Goal: Task Accomplishment & Management: Complete application form

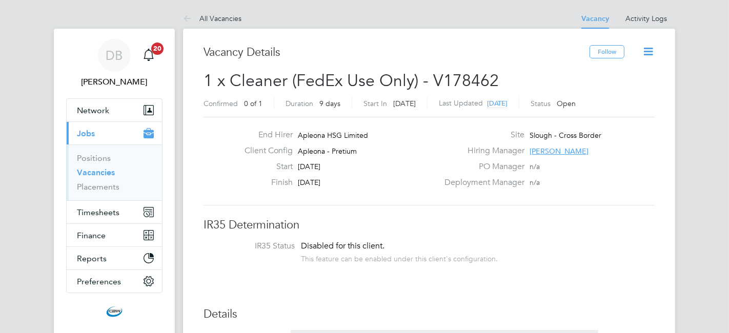
scroll to position [30, 72]
click at [110, 221] on button "Timesheets" at bounding box center [114, 212] width 95 height 23
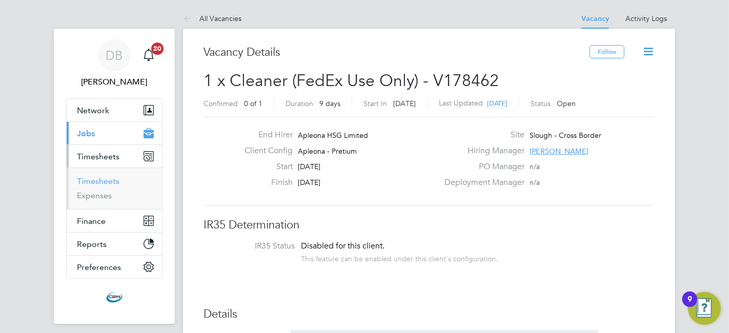
click at [107, 183] on link "Timesheets" at bounding box center [98, 181] width 43 height 10
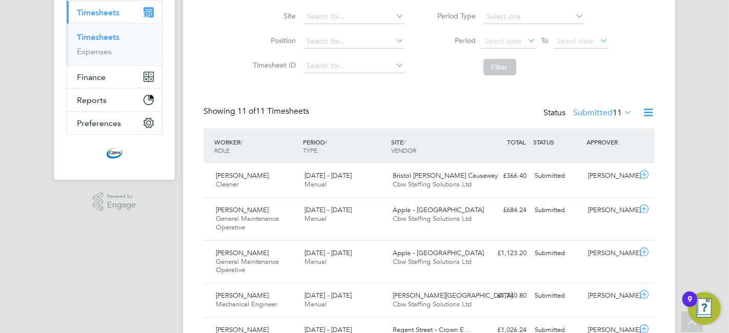
click at [496, 115] on div "Showing 11 of 11 Timesheets Status Submitted 11" at bounding box center [428, 117] width 451 height 23
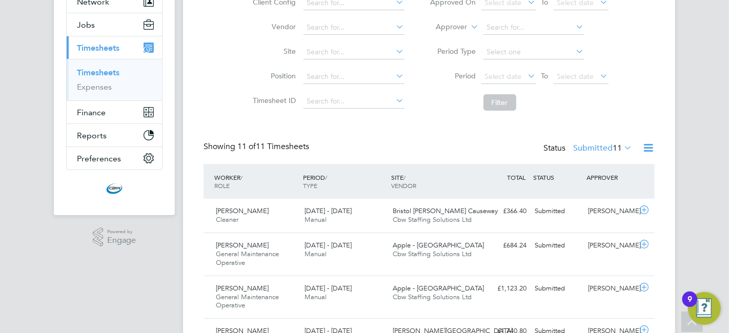
click at [589, 151] on label "Submitted 11" at bounding box center [602, 148] width 59 height 10
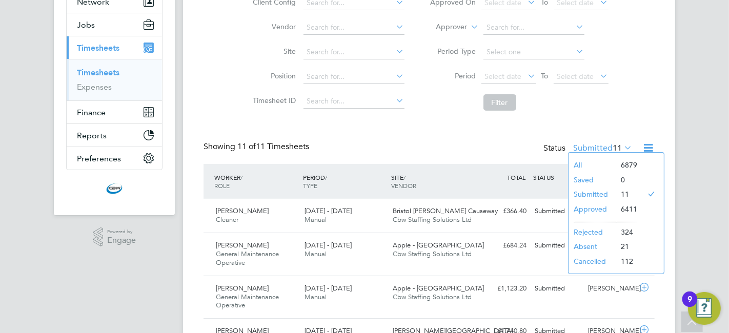
click at [590, 210] on li "Approved" at bounding box center [591, 209] width 47 height 14
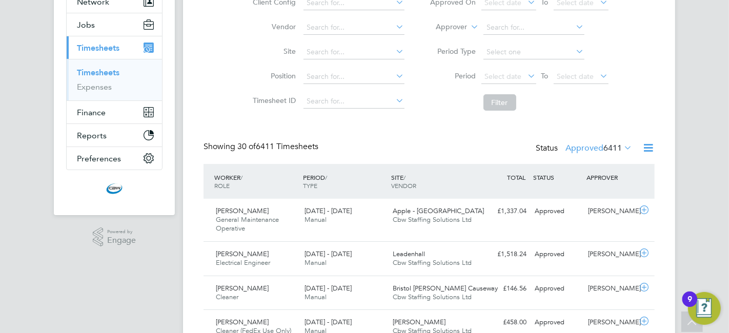
click at [603, 147] on span "6411" at bounding box center [612, 148] width 18 height 10
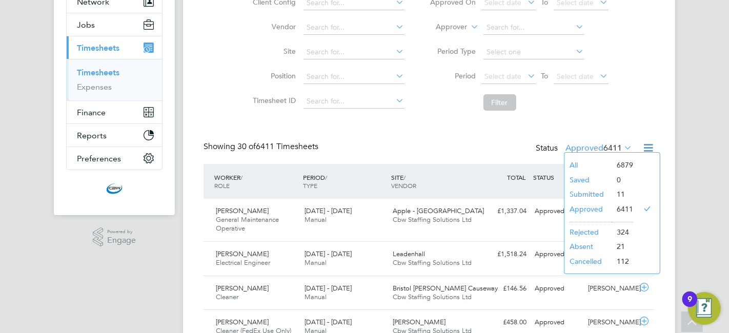
click at [587, 190] on li "Submitted" at bounding box center [587, 194] width 47 height 14
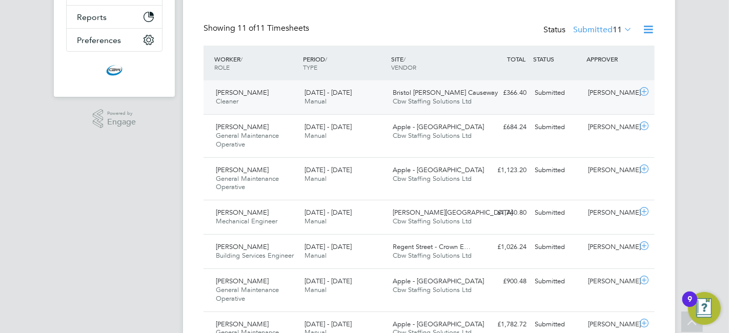
click at [541, 99] on div "Submitted" at bounding box center [556, 93] width 53 height 17
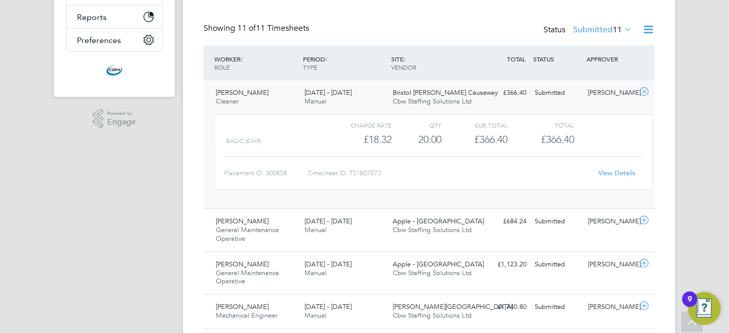
click at [414, 205] on div "[PERSON_NAME] Cleaner [DATE] - [DATE] [DATE] - [DATE] Manual Bristol [PERSON_NA…" at bounding box center [428, 144] width 451 height 128
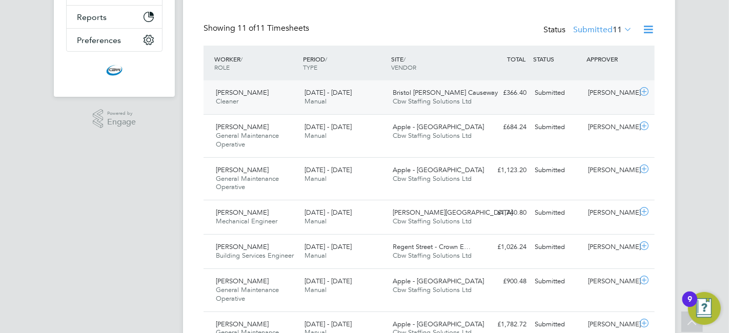
click at [414, 205] on div "[PERSON_NAME] House Cbw Staffing Solutions Ltd" at bounding box center [433, 217] width 89 height 26
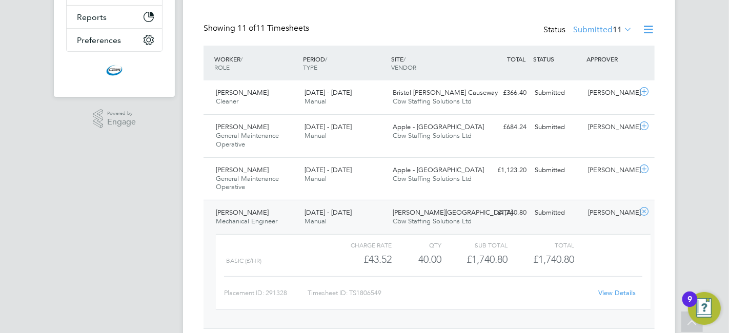
click at [390, 210] on div "[PERSON_NAME] House Cbw Staffing Solutions Ltd" at bounding box center [433, 217] width 89 height 26
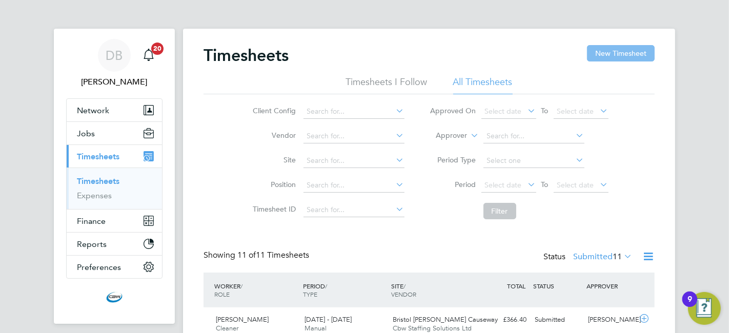
click at [613, 53] on button "New Timesheet" at bounding box center [621, 53] width 68 height 16
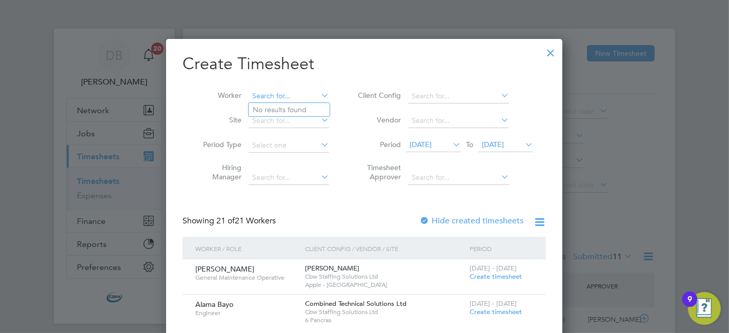
click at [281, 98] on input at bounding box center [289, 96] width 80 height 14
click at [281, 125] on li "Ebr [PERSON_NAME]" at bounding box center [299, 124] width 100 height 14
type input "[PERSON_NAME]"
click at [504, 146] on span "[DATE]" at bounding box center [493, 144] width 22 height 9
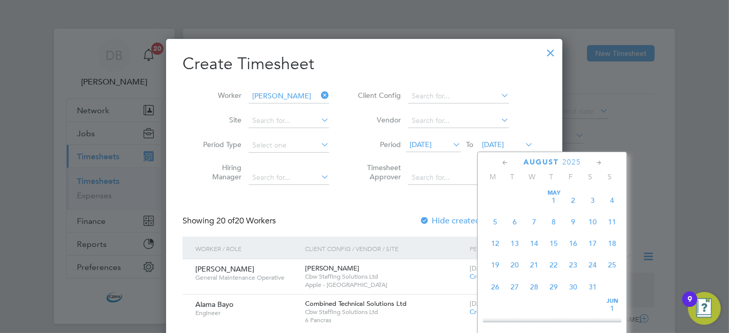
scroll to position [374, 0]
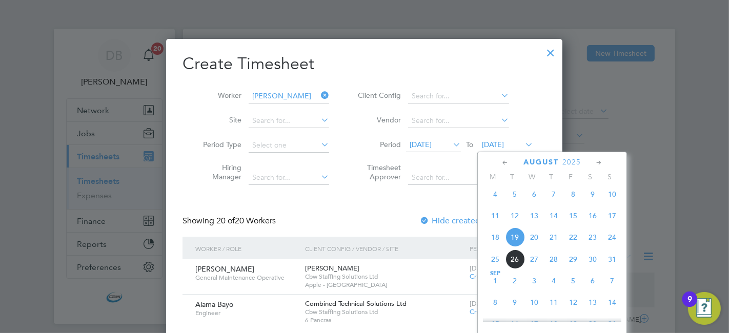
click at [614, 265] on span "31" at bounding box center [611, 259] width 19 height 19
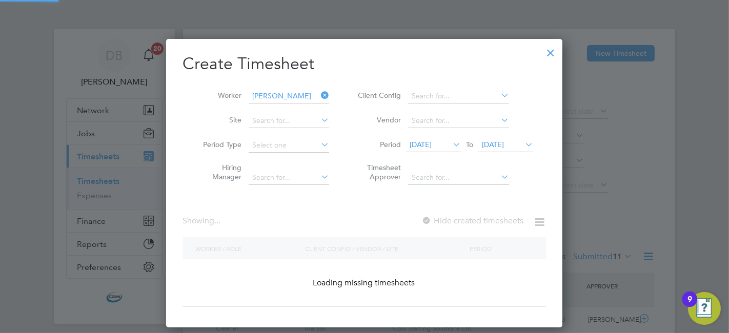
scroll to position [346, 397]
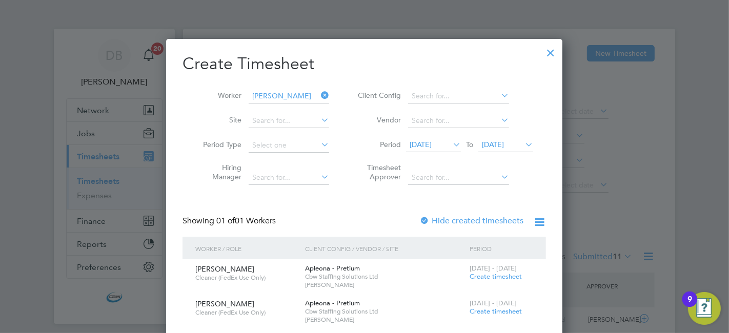
click at [494, 272] on div "[DATE] - [DATE] Create timesheet" at bounding box center [501, 273] width 69 height 28
click at [494, 274] on span "Create timesheet" at bounding box center [495, 276] width 52 height 9
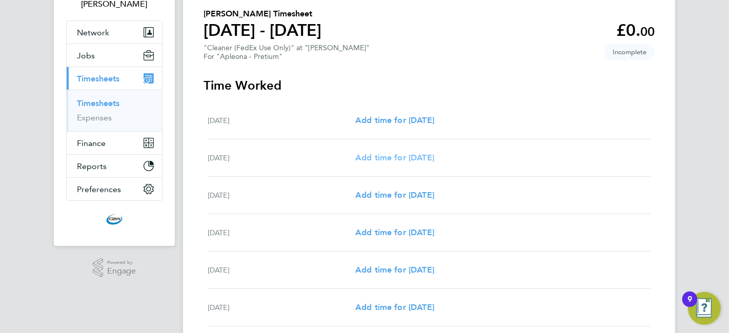
scroll to position [82, 0]
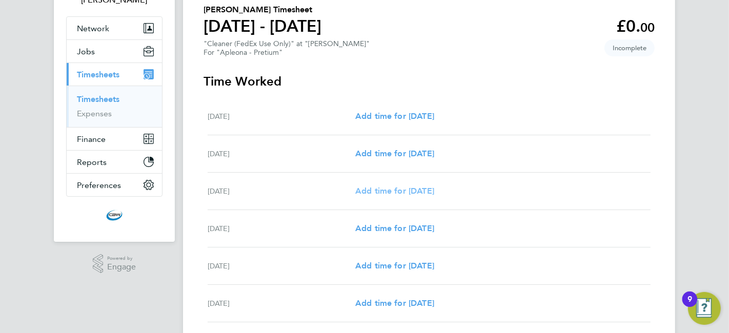
click at [423, 188] on span "Add time for [DATE]" at bounding box center [394, 191] width 79 height 10
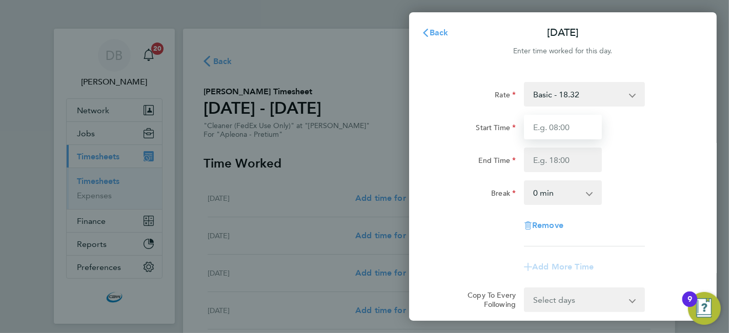
click at [569, 117] on input "Start Time" at bounding box center [563, 127] width 78 height 25
type input "08:00"
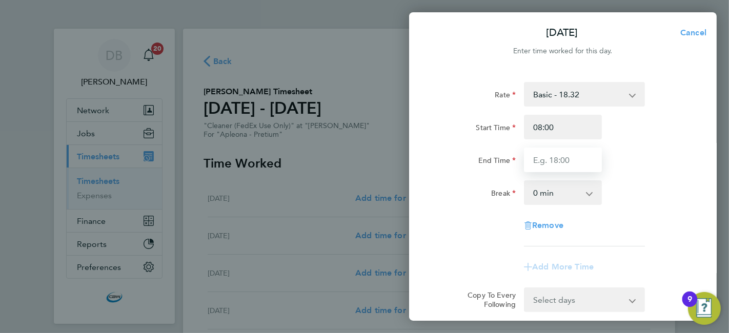
click at [567, 158] on input "End Time" at bounding box center [563, 160] width 78 height 25
type input "13:00"
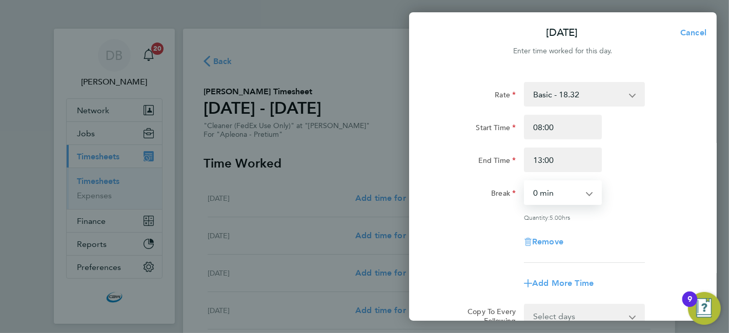
click at [587, 192] on select "0 min 15 min 30 min 45 min 60 min 75 min 90 min" at bounding box center [557, 192] width 64 height 23
click at [614, 222] on div "Rate Basic - 18.32 Start Time 08:00 End Time 13:00 Break 0 min 15 min 30 min 45…" at bounding box center [563, 172] width 250 height 181
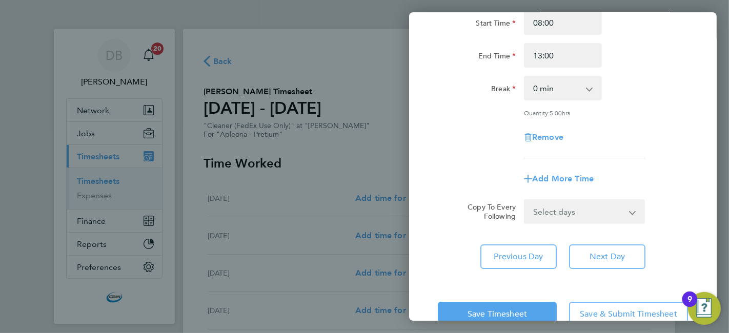
scroll to position [106, 0]
click at [619, 219] on select "Select days Day [DATE] [DATE] [DATE] [DATE]" at bounding box center [579, 210] width 108 height 23
select select "DAY"
click at [525, 199] on select "Select days Day [DATE] [DATE] [DATE] [DATE]" at bounding box center [579, 210] width 108 height 23
select select "[DATE]"
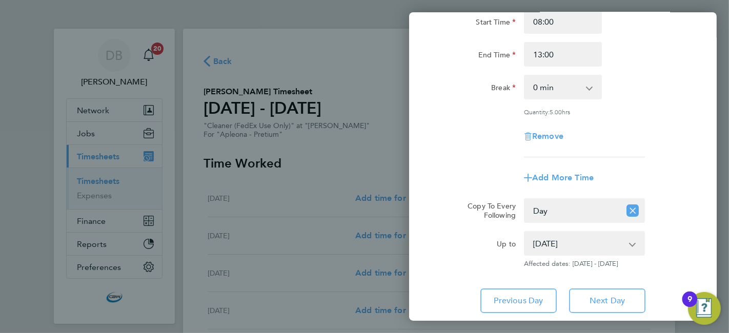
click at [482, 223] on app-copy-timesheet-lines "Copy To Every Following Select days Day [DATE] [DATE] [DATE] [DATE] Up to [DATE…" at bounding box center [563, 233] width 250 height 70
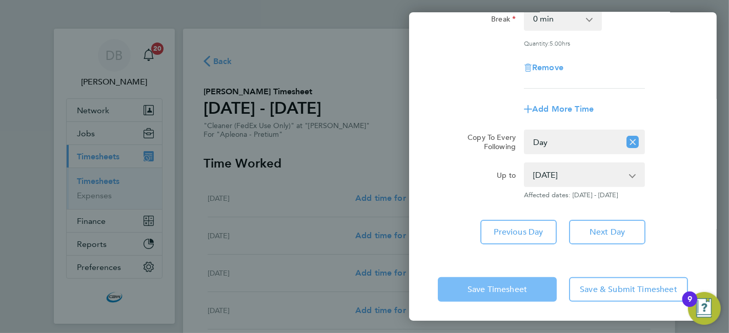
click at [478, 277] on button "Save Timesheet" at bounding box center [497, 289] width 119 height 25
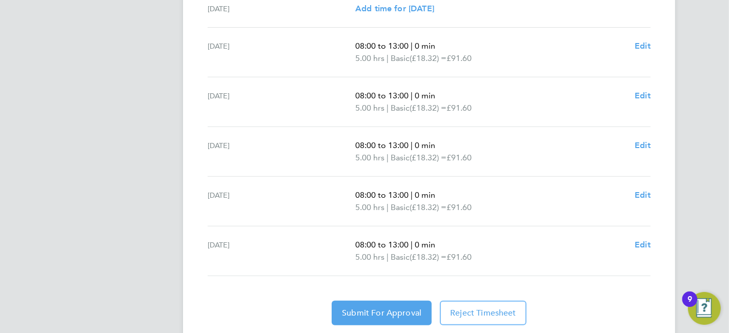
scroll to position [375, 0]
click at [393, 314] on span "Submit For Approval" at bounding box center [381, 312] width 79 height 10
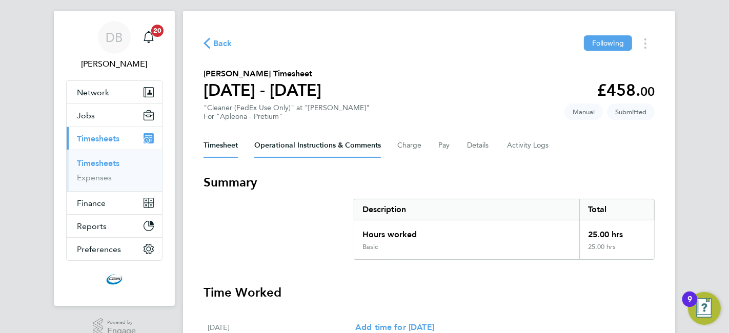
scroll to position [0, 0]
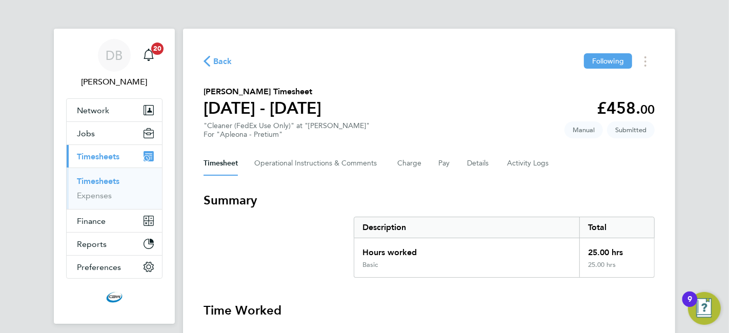
click at [107, 181] on link "Timesheets" at bounding box center [98, 181] width 43 height 10
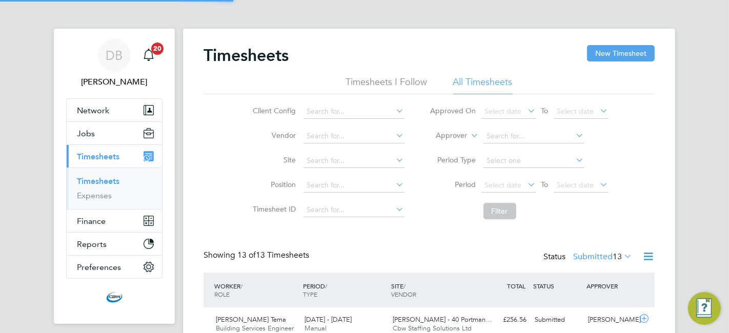
scroll to position [26, 89]
